Goal: Task Accomplishment & Management: Complete application form

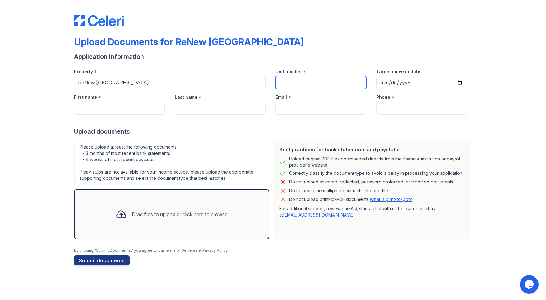
click at [303, 85] on input "Unit number" at bounding box center [321, 82] width 91 height 13
type input "305"
click at [460, 81] on input "Target move in date" at bounding box center [421, 82] width 91 height 13
type input "[DATE]"
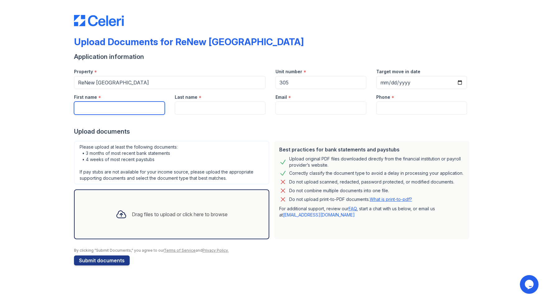
click at [120, 109] on input "First name" at bounding box center [119, 107] width 91 height 13
type input "[PERSON_NAME]"
type input "[EMAIL_ADDRESS][DOMAIN_NAME]"
type input "2245655597"
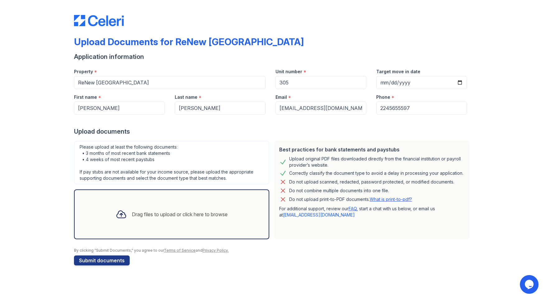
click at [177, 217] on div "Drag files to upload or click here to browse" at bounding box center [172, 213] width 122 height 21
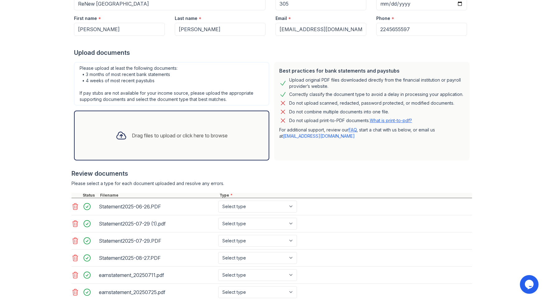
scroll to position [185, 0]
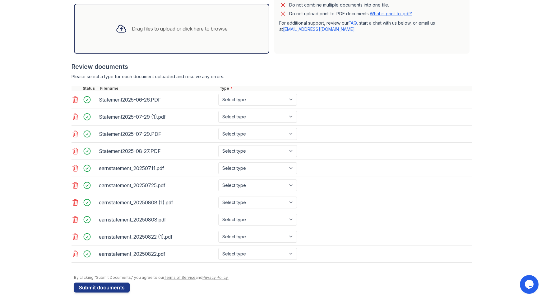
click at [73, 98] on icon at bounding box center [75, 99] width 7 height 7
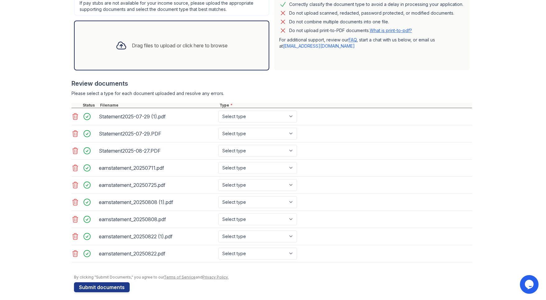
click at [73, 98] on div at bounding box center [272, 99] width 401 height 6
click at [75, 113] on icon at bounding box center [75, 116] width 7 height 7
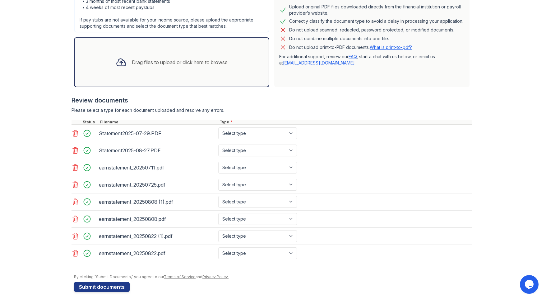
click at [73, 129] on icon at bounding box center [75, 132] width 7 height 7
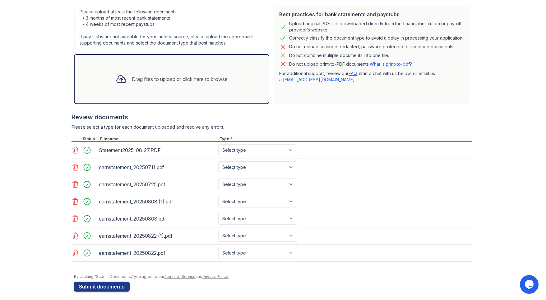
click at [75, 148] on icon at bounding box center [75, 149] width 7 height 7
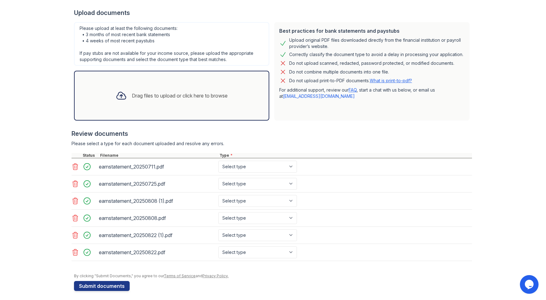
click at [72, 170] on div at bounding box center [85, 167] width 26 height 12
click at [73, 166] on icon at bounding box center [75, 166] width 7 height 7
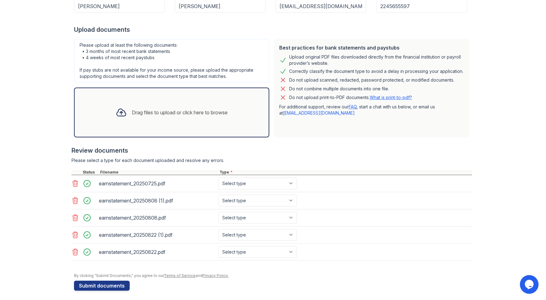
click at [74, 189] on div "earnstatement_20250725.pdf Select type Paystub Bank Statement Offer Letter Tax …" at bounding box center [272, 183] width 401 height 17
click at [73, 186] on icon at bounding box center [75, 183] width 7 height 7
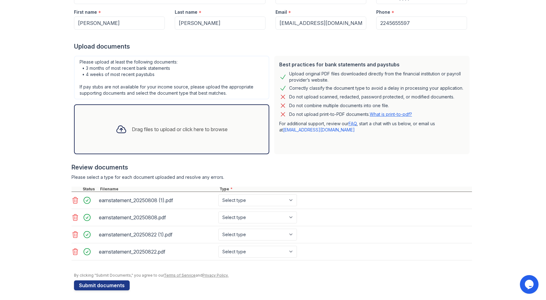
click at [73, 196] on div at bounding box center [76, 200] width 9 height 9
click at [73, 204] on div "earnstatement_20250808 (1).pdf Select type Paystub Bank Statement Offer Letter …" at bounding box center [272, 200] width 401 height 17
click at [72, 201] on icon at bounding box center [75, 199] width 7 height 7
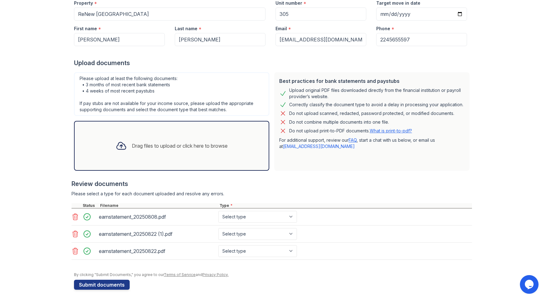
click at [72, 219] on icon at bounding box center [75, 216] width 7 height 7
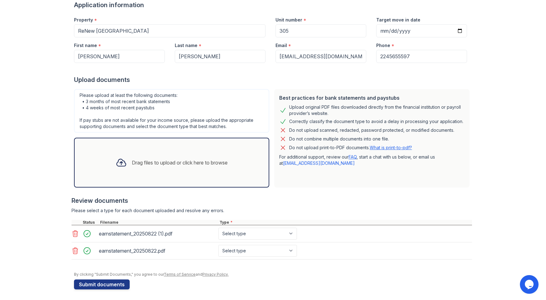
click at [72, 231] on icon at bounding box center [75, 233] width 7 height 7
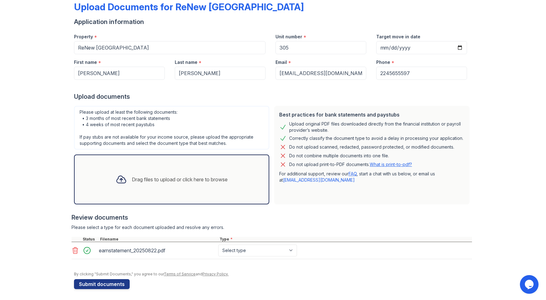
click at [72, 246] on div at bounding box center [76, 250] width 9 height 9
click at [72, 248] on icon at bounding box center [75, 249] width 7 height 7
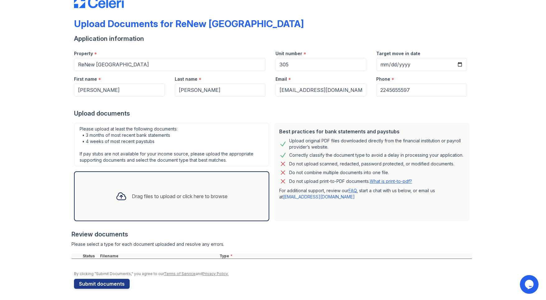
click at [111, 204] on div "Drag files to upload or click here to browse" at bounding box center [172, 195] width 122 height 21
click at [163, 188] on div "Drag files to upload or click here to browse" at bounding box center [172, 195] width 122 height 21
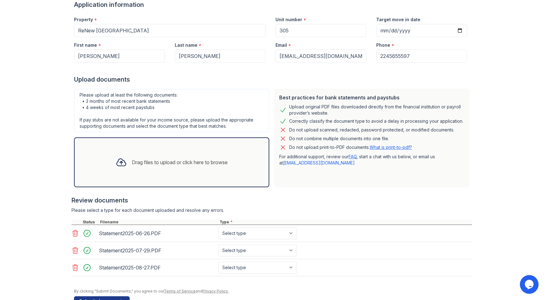
scroll to position [68, 0]
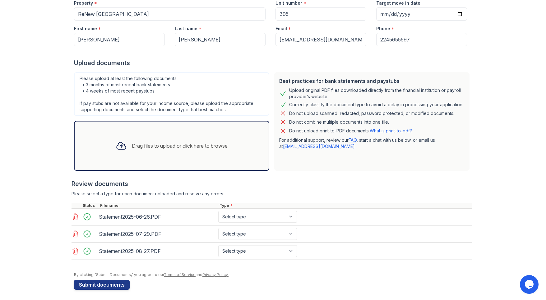
click at [147, 147] on div "Drag files to upload or click here to browse" at bounding box center [180, 145] width 96 height 7
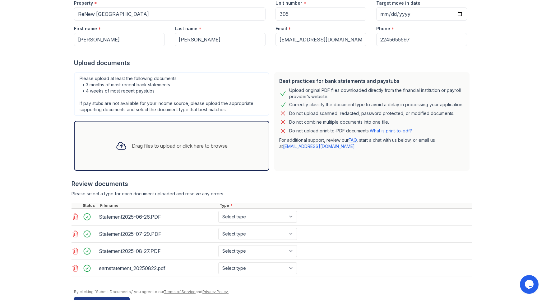
click at [119, 140] on icon at bounding box center [121, 145] width 11 height 11
click at [120, 135] on div "Drag files to upload or click here to browse" at bounding box center [172, 145] width 122 height 21
click at [121, 132] on div "Drag files to upload or click here to browse" at bounding box center [171, 146] width 195 height 50
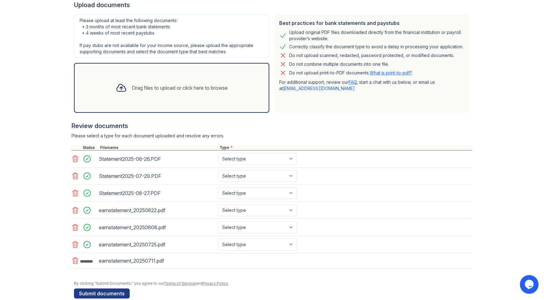
scroll to position [127, 0]
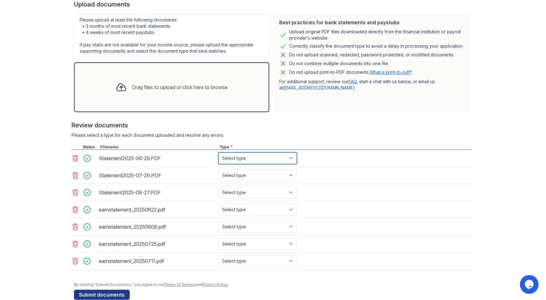
click at [225, 154] on select "Select type Paystub Bank Statement Offer Letter Tax Documents Benefit Award Let…" at bounding box center [257, 158] width 79 height 12
select select "bank_statement"
click at [218, 152] on select "Select type Paystub Bank Statement Offer Letter Tax Documents Benefit Award Let…" at bounding box center [257, 158] width 79 height 12
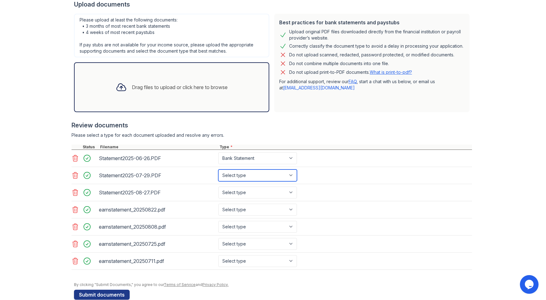
click at [241, 177] on select "Select type Paystub Bank Statement Offer Letter Tax Documents Benefit Award Let…" at bounding box center [257, 175] width 79 height 12
select select "bank_statement"
click at [218, 169] on select "Select type Paystub Bank Statement Offer Letter Tax Documents Benefit Award Let…" at bounding box center [257, 175] width 79 height 12
click at [234, 184] on div "Statement2025-08-27.PDF Select type Paystub Bank Statement Offer Letter Tax Doc…" at bounding box center [272, 192] width 401 height 17
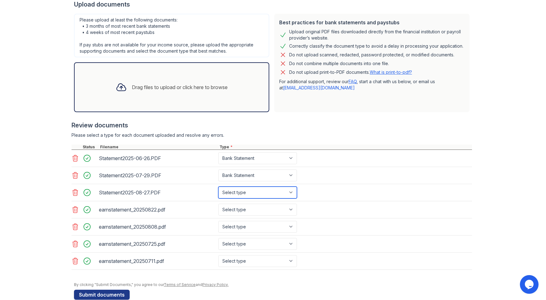
click at [233, 189] on select "Select type Paystub Bank Statement Offer Letter Tax Documents Benefit Award Let…" at bounding box center [257, 192] width 79 height 12
select select "bank_statement"
click at [218, 186] on select "Select type Paystub Bank Statement Offer Letter Tax Documents Benefit Award Let…" at bounding box center [257, 192] width 79 height 12
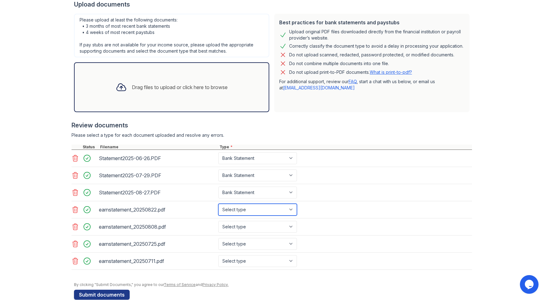
click at [238, 212] on select "Select type Paystub Bank Statement Offer Letter Tax Documents Benefit Award Let…" at bounding box center [257, 209] width 79 height 12
click at [218, 203] on select "Select type Paystub Bank Statement Offer Letter Tax Documents Benefit Award Let…" at bounding box center [257, 209] width 79 height 12
click at [252, 206] on select "Select type Paystub Bank Statement Offer Letter Tax Documents Benefit Award Let…" at bounding box center [257, 209] width 79 height 12
select select "paystub"
click at [218, 203] on select "Select type Paystub Bank Statement Offer Letter Tax Documents Benefit Award Let…" at bounding box center [257, 209] width 79 height 12
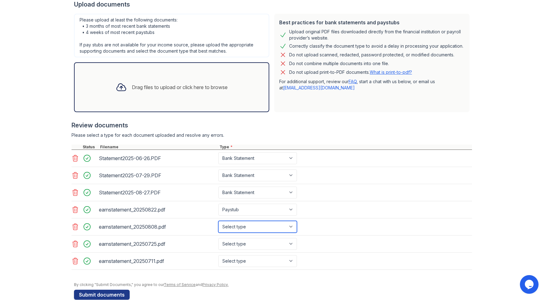
click at [228, 227] on select "Select type Paystub Bank Statement Offer Letter Tax Documents Benefit Award Let…" at bounding box center [257, 227] width 79 height 12
select select "paystub"
click at [218, 221] on select "Select type Paystub Bank Statement Offer Letter Tax Documents Benefit Award Let…" at bounding box center [257, 227] width 79 height 12
click at [235, 238] on select "Select type Paystub Bank Statement Offer Letter Tax Documents Benefit Award Let…" at bounding box center [257, 244] width 79 height 12
select select "paystub"
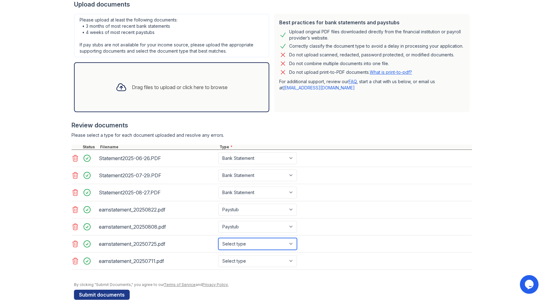
click at [218, 238] on select "Select type Paystub Bank Statement Offer Letter Tax Documents Benefit Award Let…" at bounding box center [257, 244] width 79 height 12
click at [228, 255] on select "Select type Paystub Bank Statement Offer Letter Tax Documents Benefit Award Let…" at bounding box center [257, 261] width 79 height 12
click at [218, 255] on select "Select type Paystub Bank Statement Offer Letter Tax Documents Benefit Award Let…" at bounding box center [257, 261] width 79 height 12
click at [226, 257] on select "Select type Paystub Bank Statement Offer Letter Tax Documents Benefit Award Let…" at bounding box center [257, 261] width 79 height 12
select select "paystub"
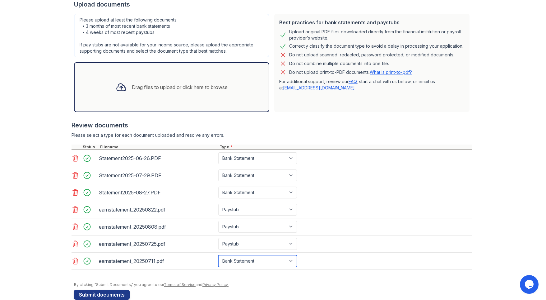
click at [218, 255] on select "Select type Paystub Bank Statement Offer Letter Tax Documents Benefit Award Let…" at bounding box center [257, 261] width 79 height 12
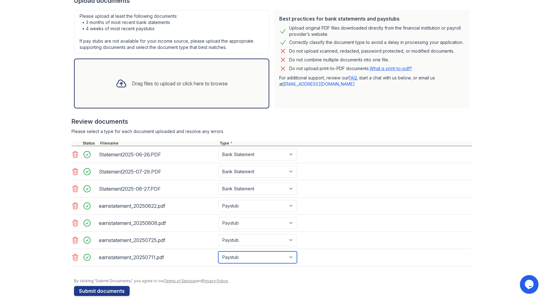
scroll to position [135, 0]
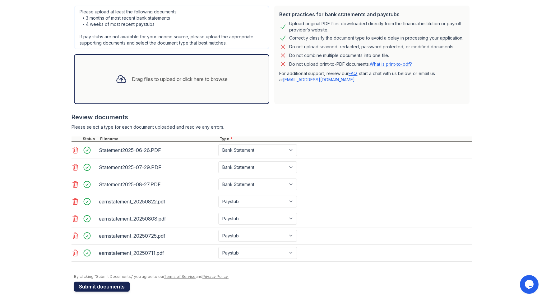
click at [99, 281] on button "Submit documents" at bounding box center [102, 286] width 56 height 10
